Goal: Find specific page/section: Find specific page/section

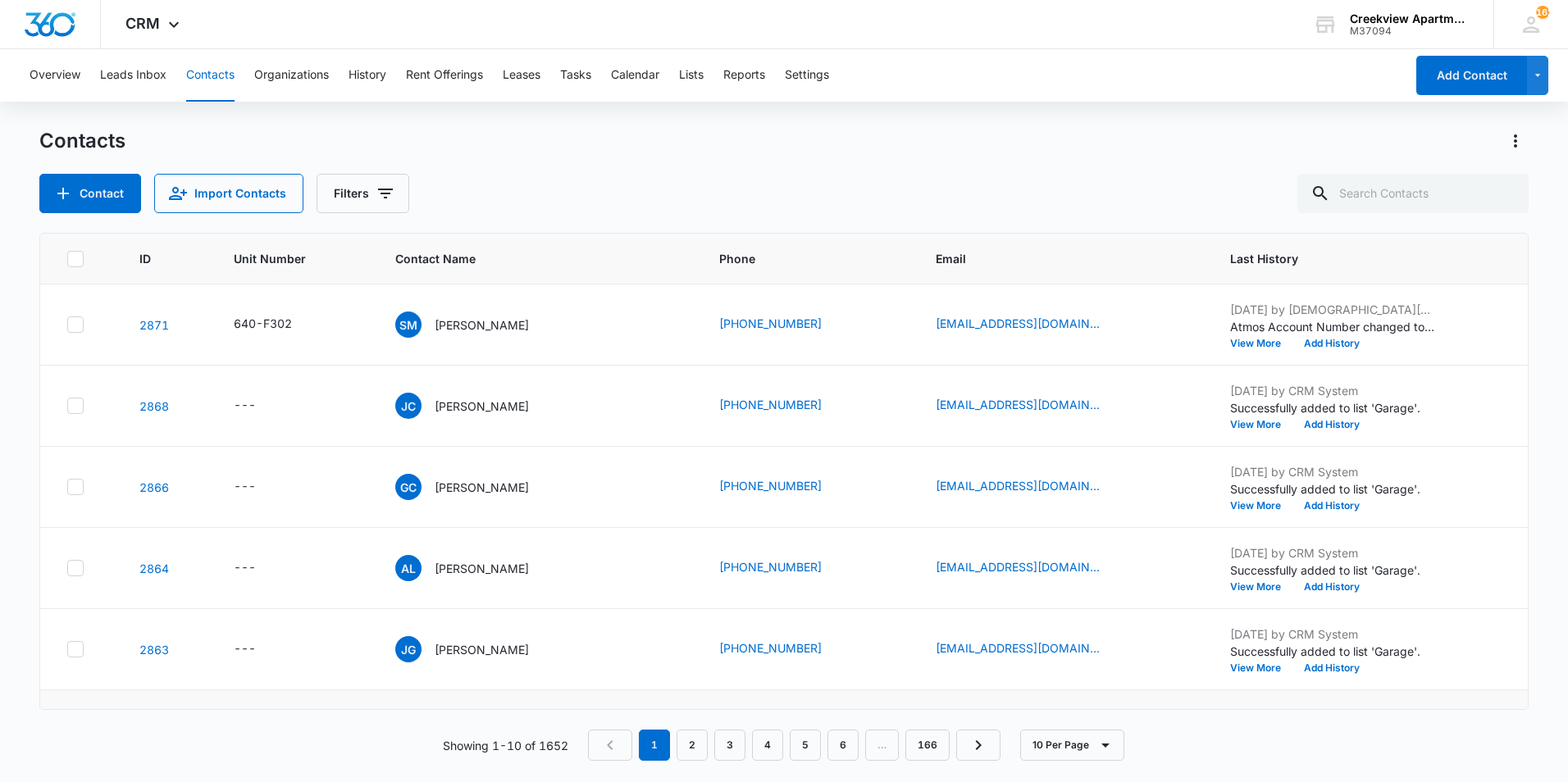
scroll to position [328, 0]
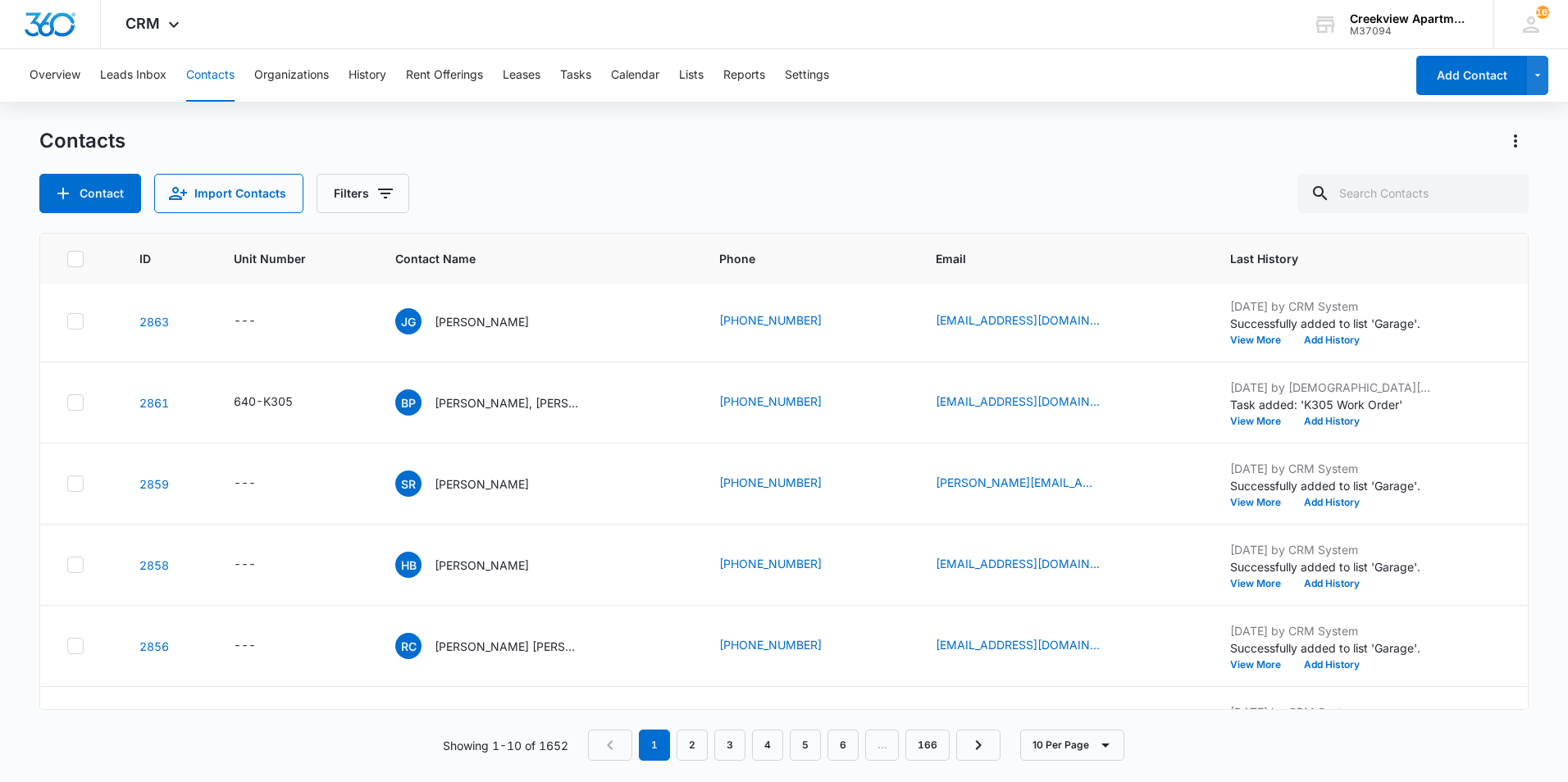
click at [840, 211] on div "Contact Import Contacts Filters" at bounding box center [784, 193] width 1489 height 40
click at [1416, 201] on input "text" at bounding box center [1413, 193] width 231 height 40
type input "i206"
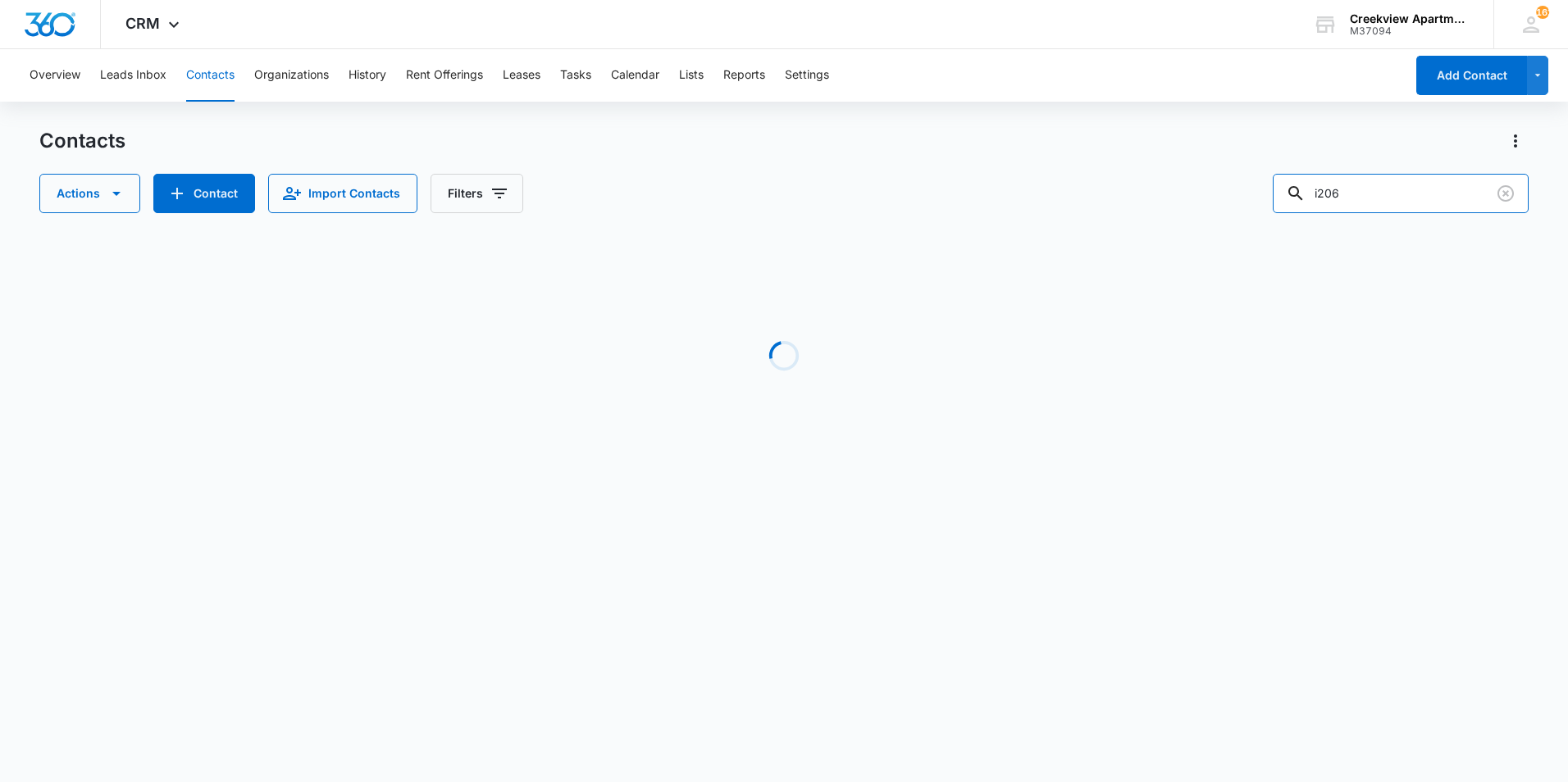
scroll to position [0, 0]
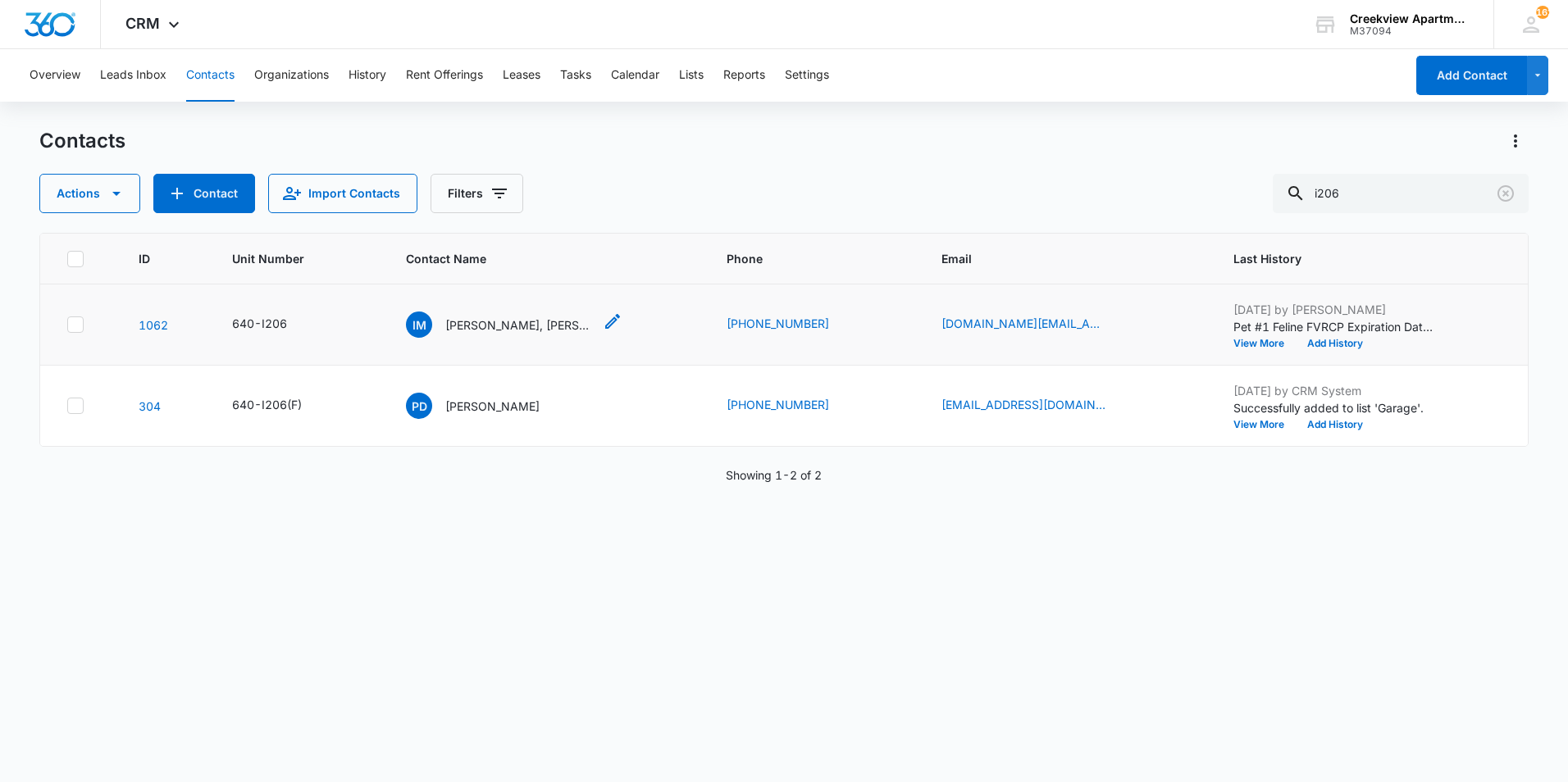
click at [467, 322] on p "[PERSON_NAME], [PERSON_NAME]" at bounding box center [519, 325] width 147 height 17
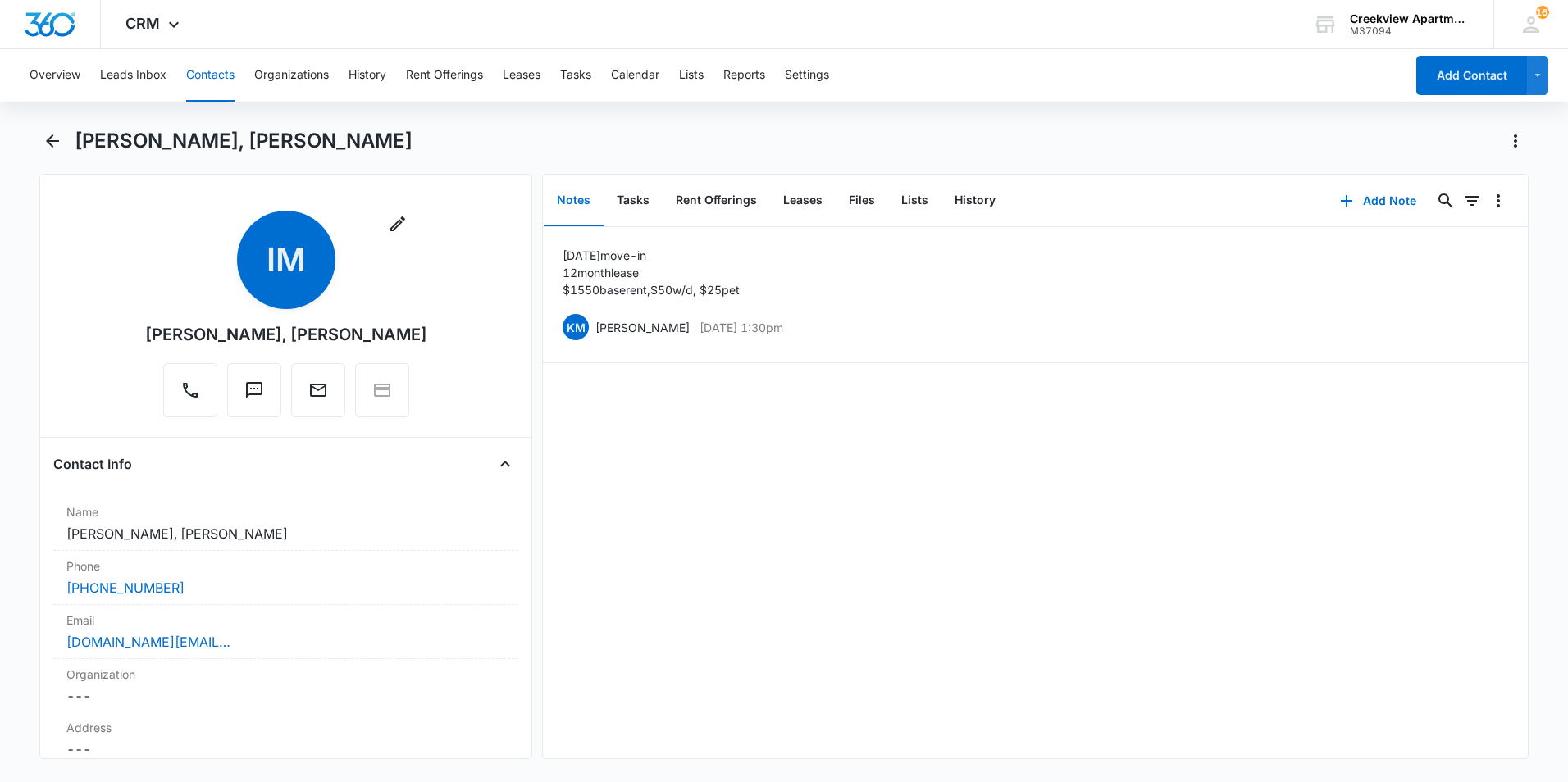
drag, startPoint x: 296, startPoint y: 536, endPoint x: 35, endPoint y: 538, distance: 261.0
click at [35, 538] on main "[PERSON_NAME], [PERSON_NAME] Remove IM [PERSON_NAME], [PERSON_NAME] Contact Inf…" at bounding box center [784, 453] width 1568 height 652
drag, startPoint x: 35, startPoint y: 538, endPoint x: 117, endPoint y: 539, distance: 82.0
copy dd "[PERSON_NAME], [PERSON_NAME]"
click at [859, 200] on button "Files" at bounding box center [862, 200] width 53 height 51
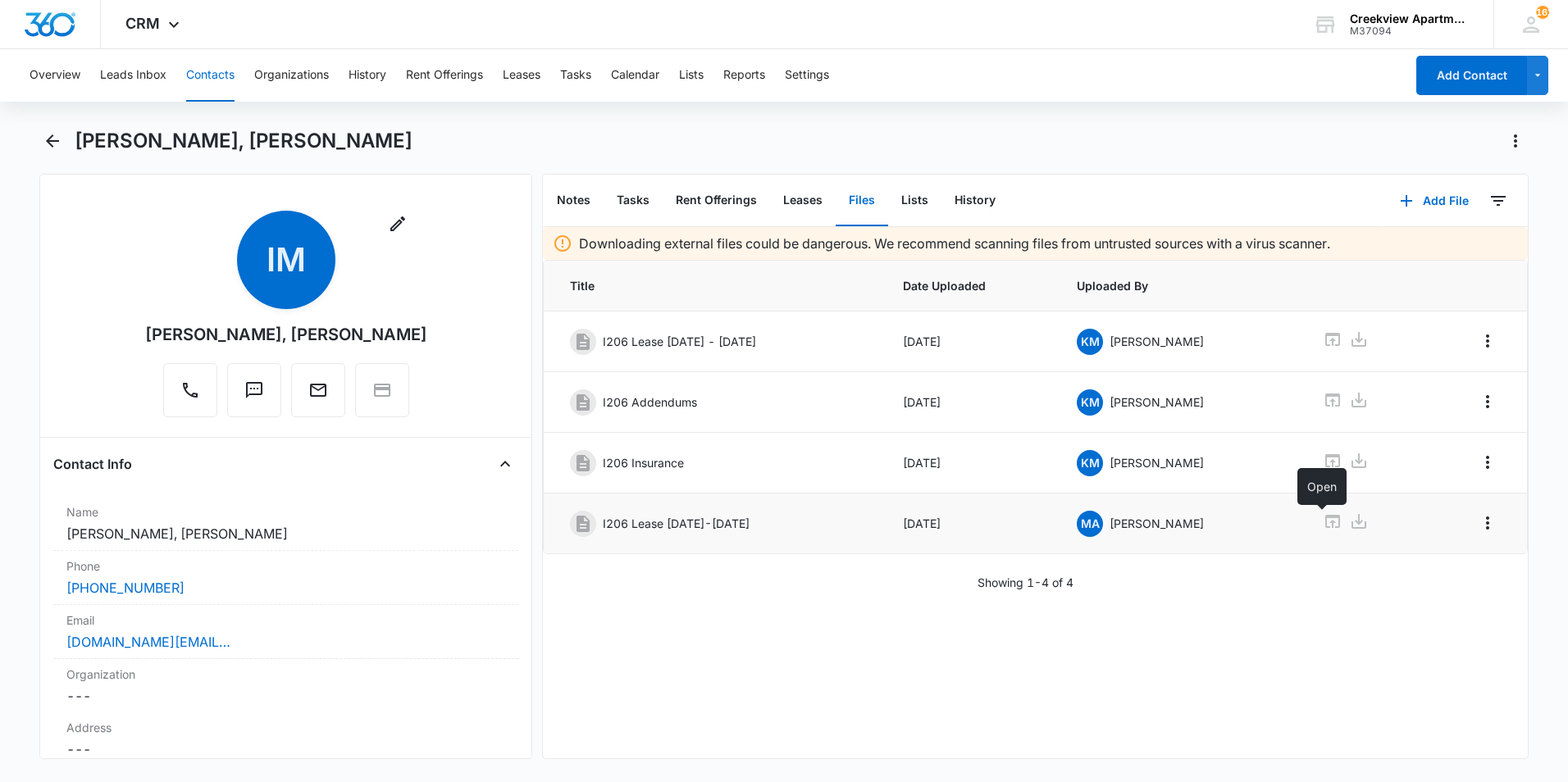
click at [1323, 521] on icon at bounding box center [1333, 522] width 20 height 20
drag, startPoint x: 1145, startPoint y: 166, endPoint x: 1560, endPoint y: 183, distance: 415.3
click at [1146, 165] on div "[PERSON_NAME], [PERSON_NAME]" at bounding box center [784, 150] width 1489 height 46
